Goal: Information Seeking & Learning: Check status

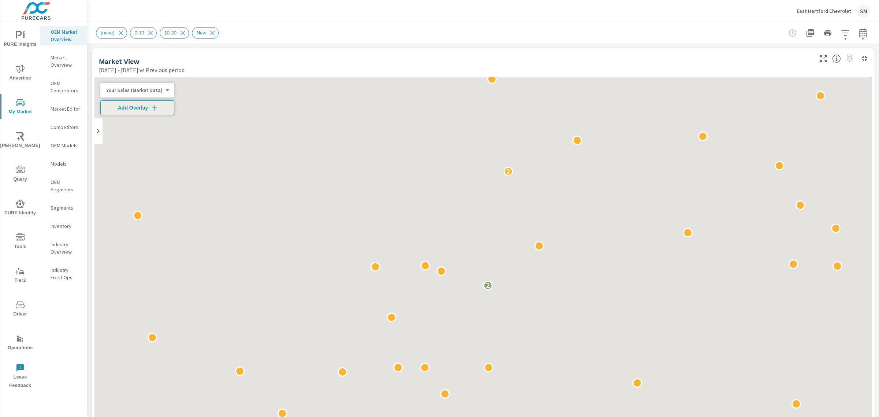
scroll to position [29, 0]
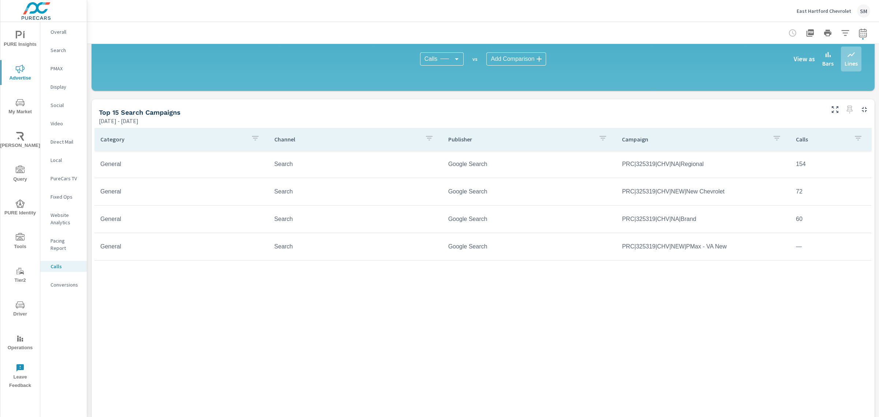
scroll to position [310, 0]
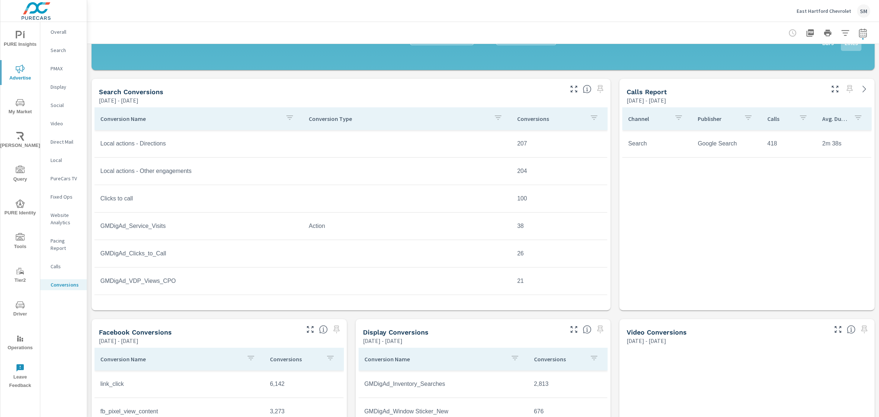
scroll to position [270, 0]
